Goal: Check status: Check status

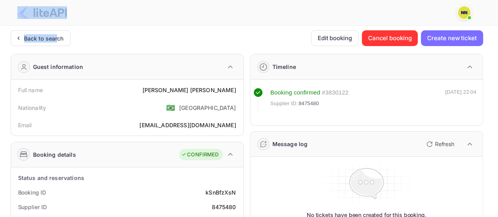
drag, startPoint x: 54, startPoint y: 32, endPoint x: 93, endPoint y: 59, distance: 48.0
click at [53, 32] on div "Back to search" at bounding box center [41, 38] width 60 height 16
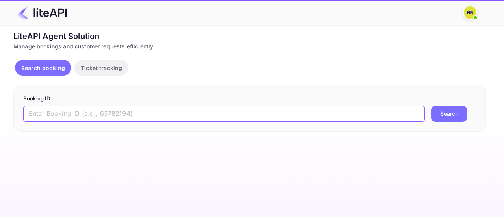
click at [95, 113] on input "text" at bounding box center [223, 114] width 401 height 16
paste input "9biihjd-c"
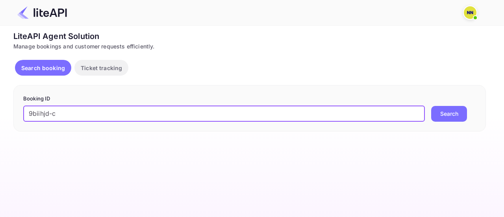
type input "9biihjd-c"
click at [431, 106] on button "Search" at bounding box center [449, 114] width 36 height 16
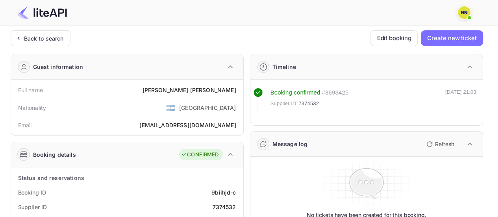
scroll to position [118, 0]
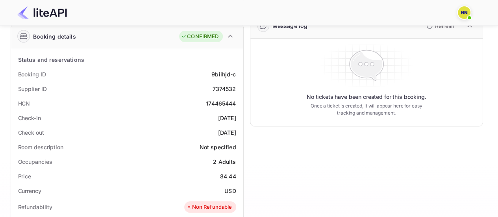
click at [227, 103] on div "174465444" at bounding box center [221, 103] width 30 height 8
copy div "174465444"
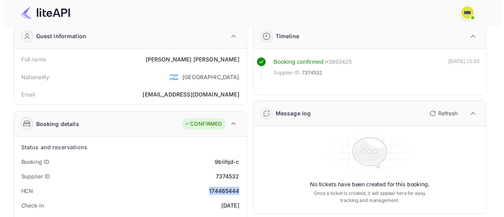
scroll to position [0, 0]
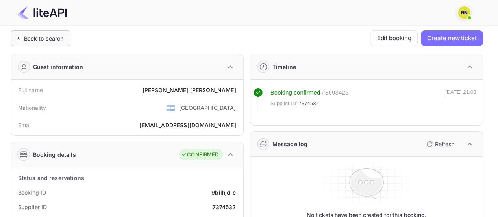
click at [61, 34] on div "Back to search" at bounding box center [44, 38] width 40 height 8
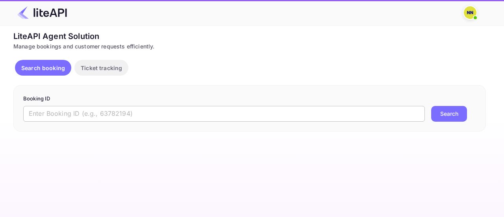
click at [67, 117] on input "text" at bounding box center [223, 114] width 401 height 16
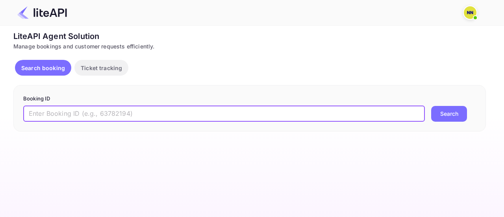
paste input "3768486"
click at [431, 106] on button "Search" at bounding box center [449, 114] width 36 height 16
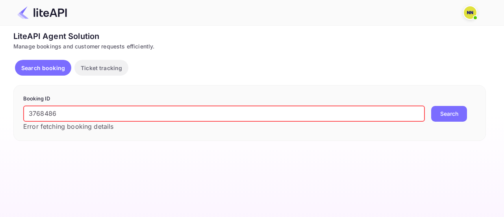
paste input "uUWGZNpEX"
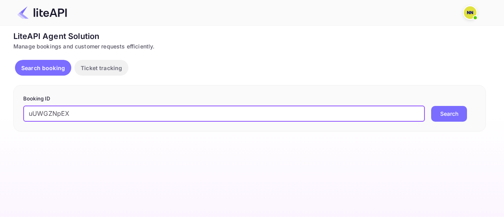
type input "uUWGZNpEX"
click at [431, 106] on button "Search" at bounding box center [449, 114] width 36 height 16
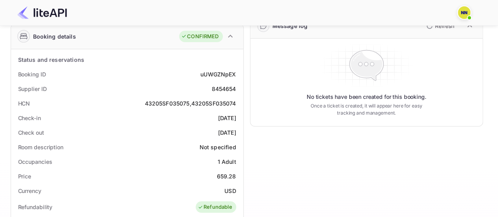
scroll to position [79, 0]
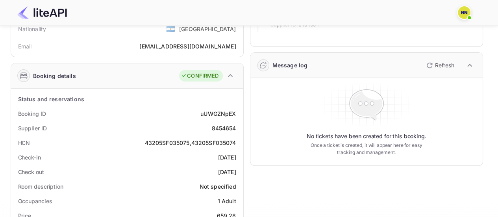
click at [231, 141] on div "43205SF035075,43205SF035074" at bounding box center [189, 143] width 91 height 8
copy div "43205SF035075,43205SF035074"
